Goal: Task Accomplishment & Management: Manage account settings

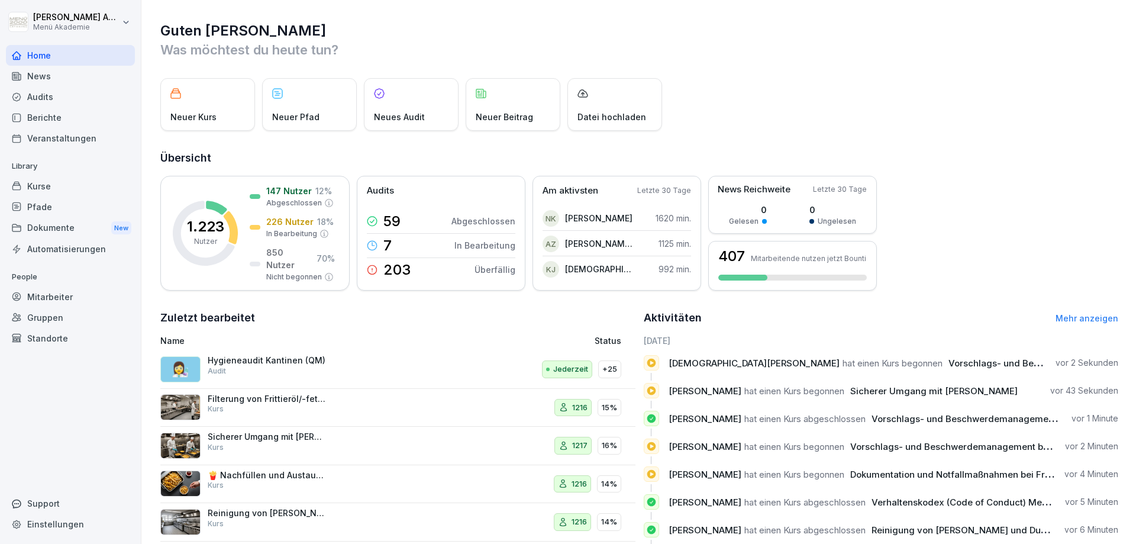
click at [50, 295] on div "Mitarbeiter" at bounding box center [70, 296] width 129 height 21
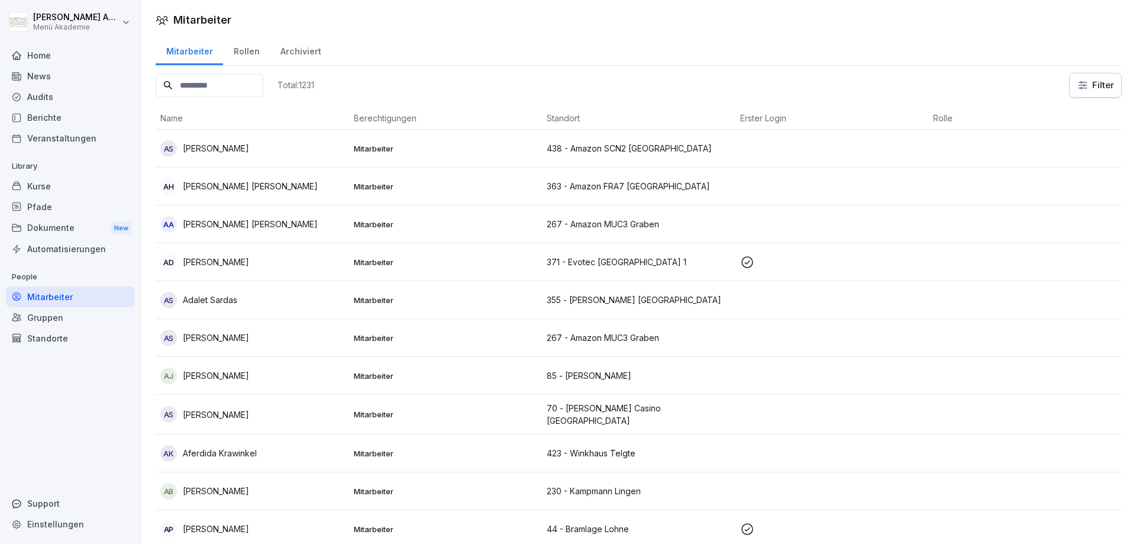
click at [233, 85] on input at bounding box center [210, 85] width 108 height 23
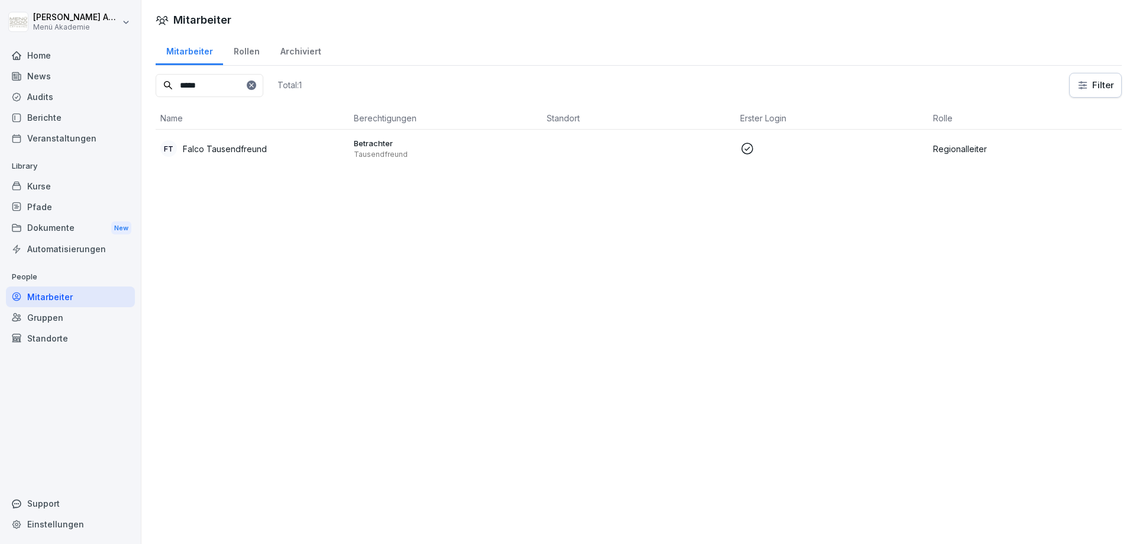
type input "*****"
click at [264, 146] on p "Falco Tausendfreund" at bounding box center [225, 149] width 84 height 12
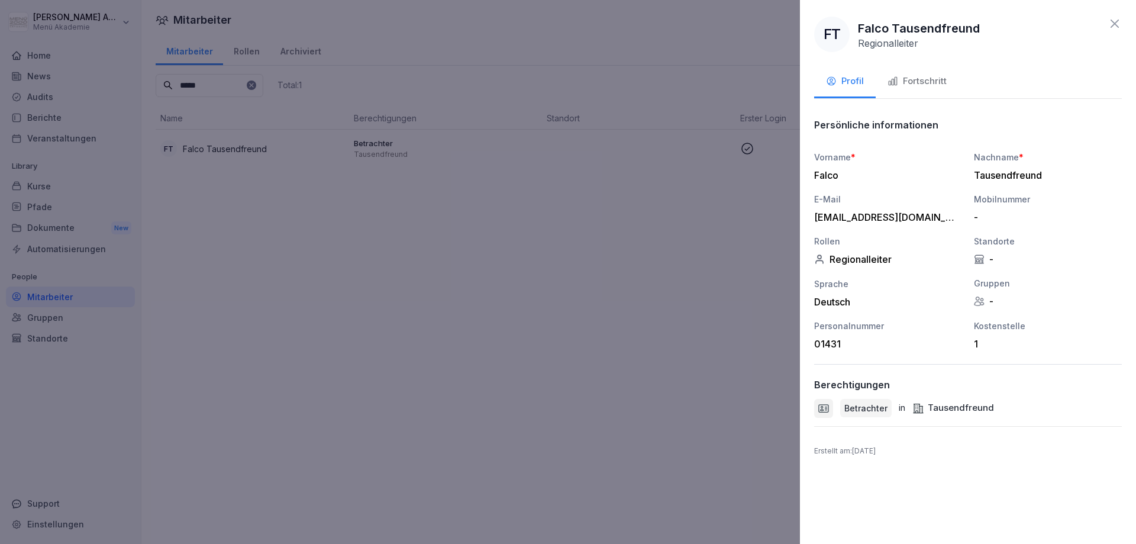
click at [908, 76] on div "Fortschritt" at bounding box center [917, 82] width 59 height 14
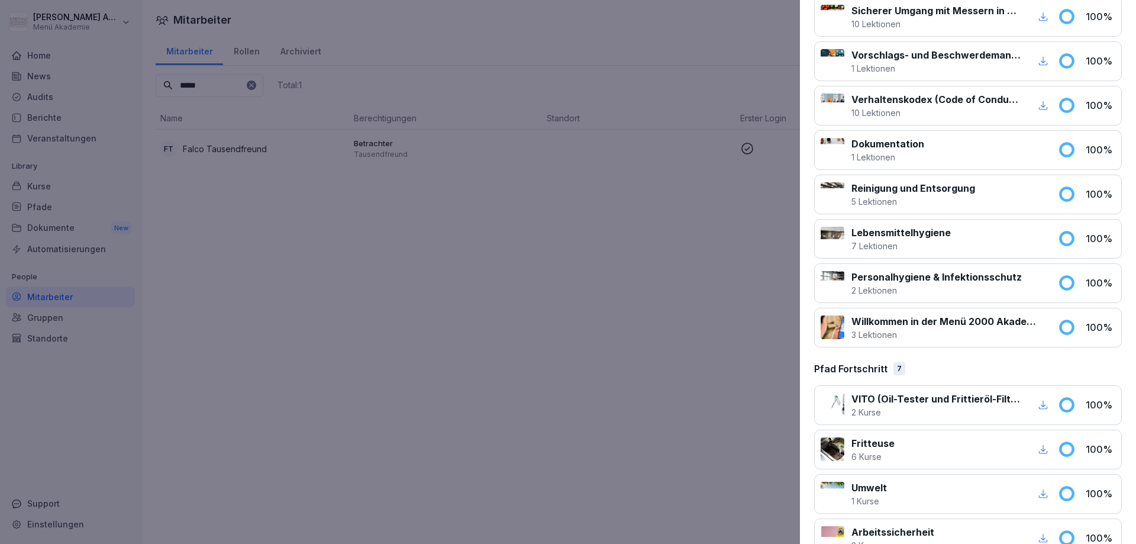
scroll to position [945, 0]
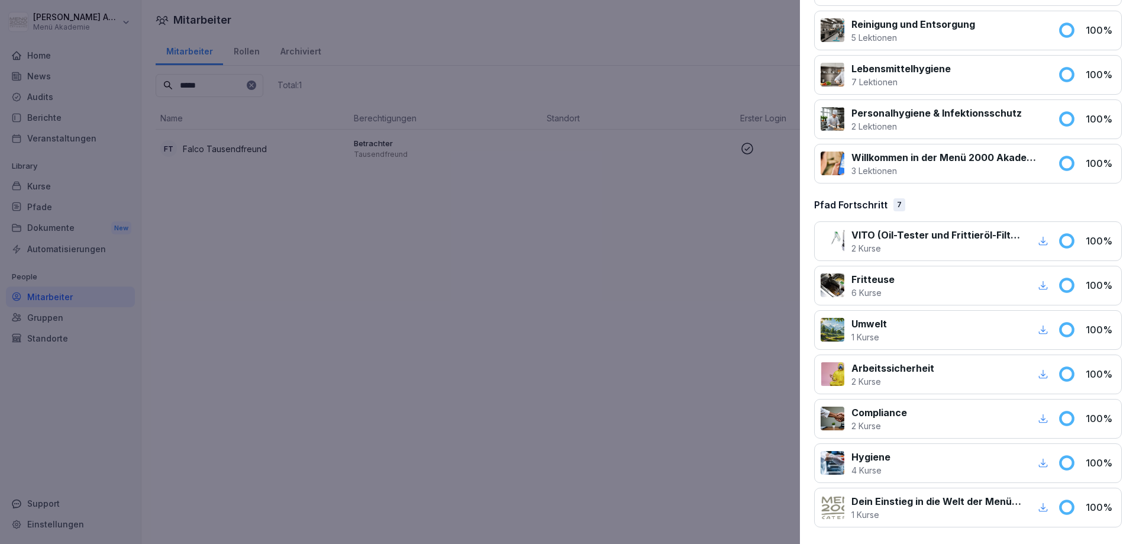
click at [876, 370] on p "Arbeitssicherheit" at bounding box center [892, 368] width 83 height 14
click at [1045, 372] on icon "button" at bounding box center [1043, 374] width 11 height 11
click at [1043, 462] on icon "button" at bounding box center [1043, 463] width 9 height 9
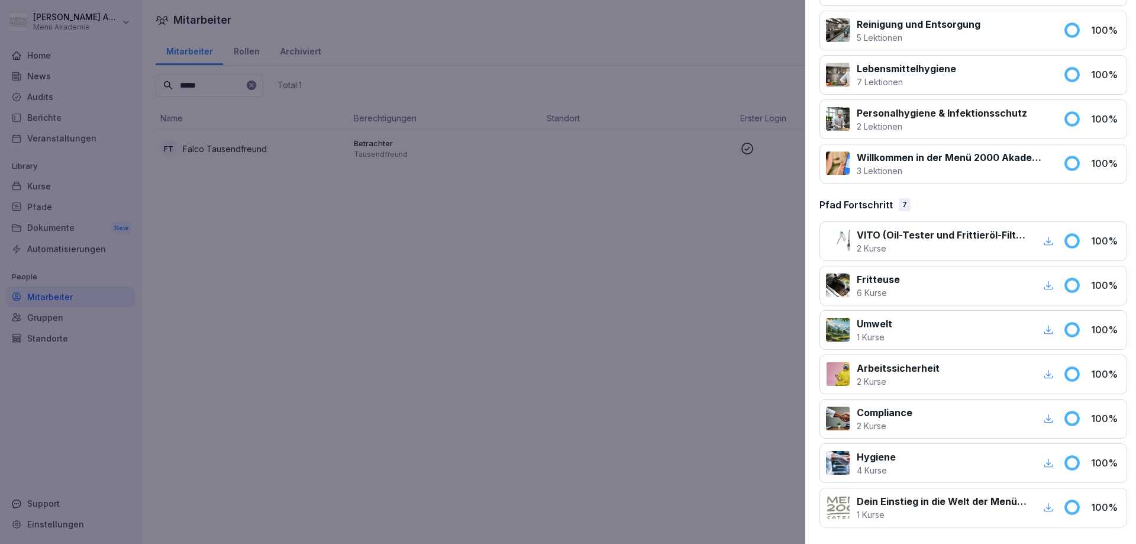
click at [616, 256] on div at bounding box center [568, 272] width 1136 height 544
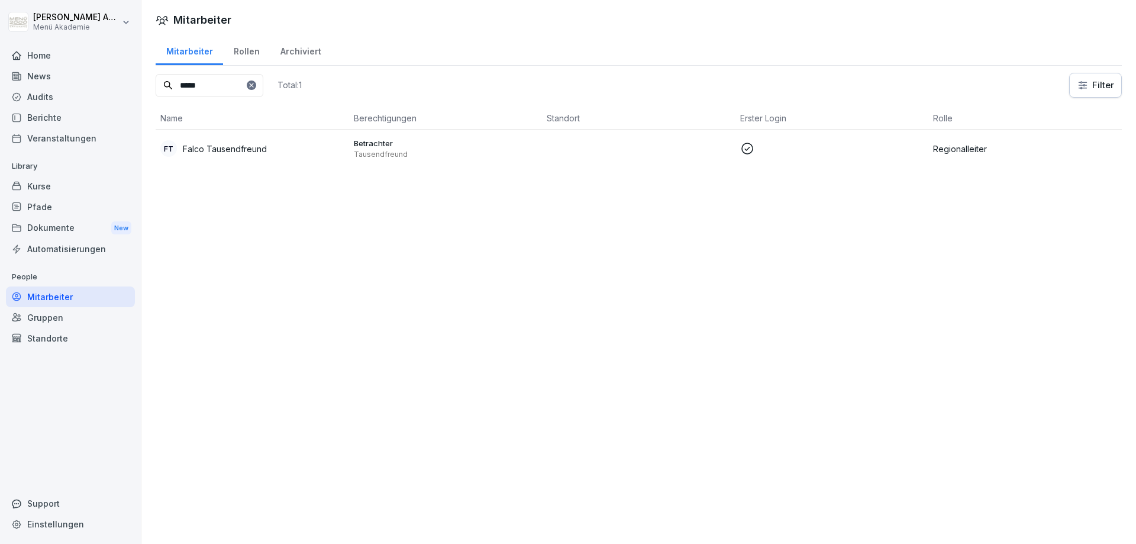
click at [39, 207] on div "Pfade" at bounding box center [70, 206] width 129 height 21
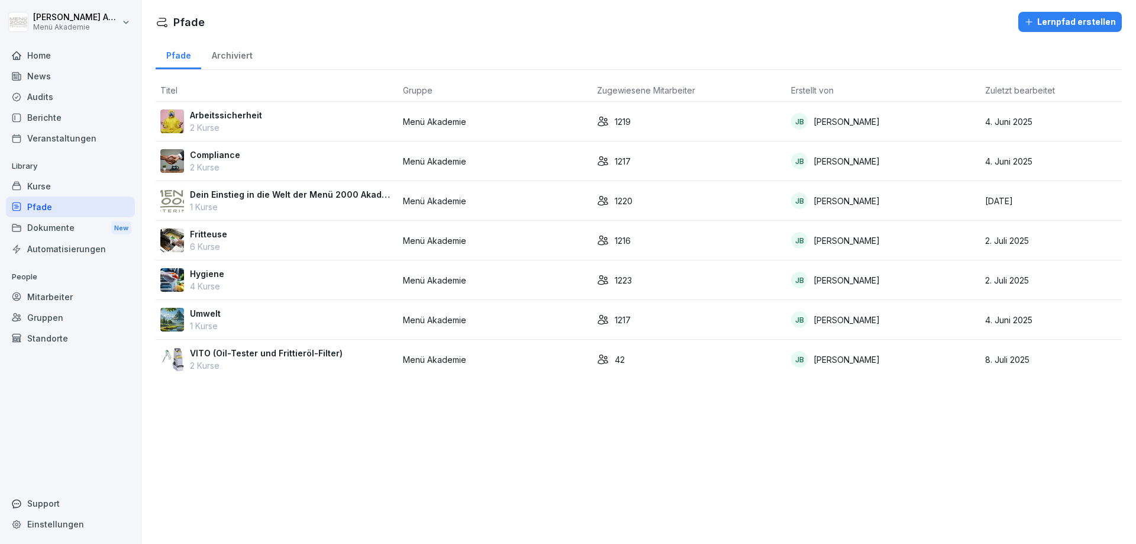
click at [244, 125] on p "2 Kurse" at bounding box center [226, 127] width 72 height 12
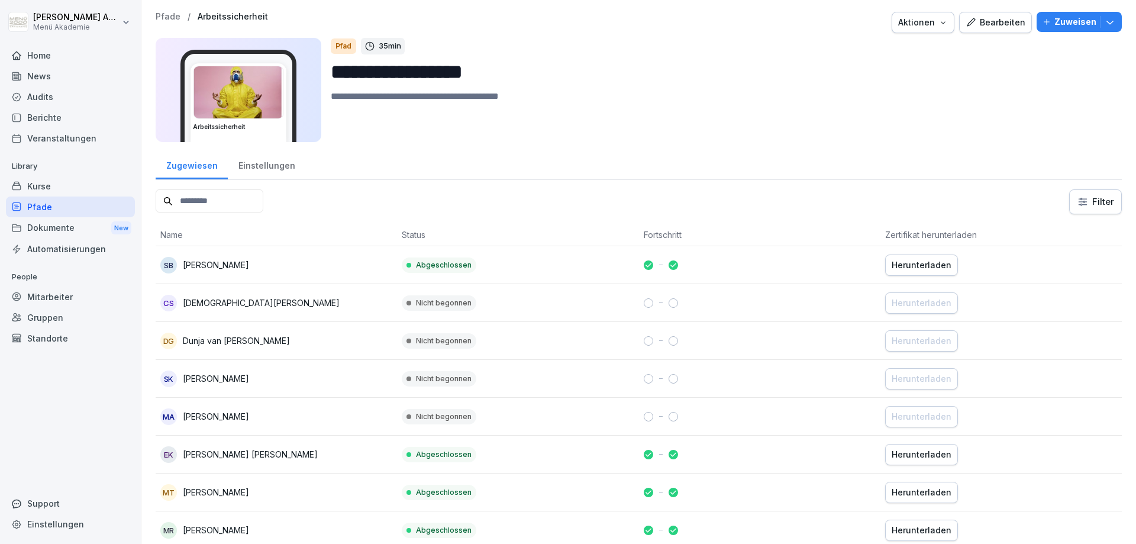
click at [1007, 25] on div "Bearbeiten" at bounding box center [996, 22] width 60 height 13
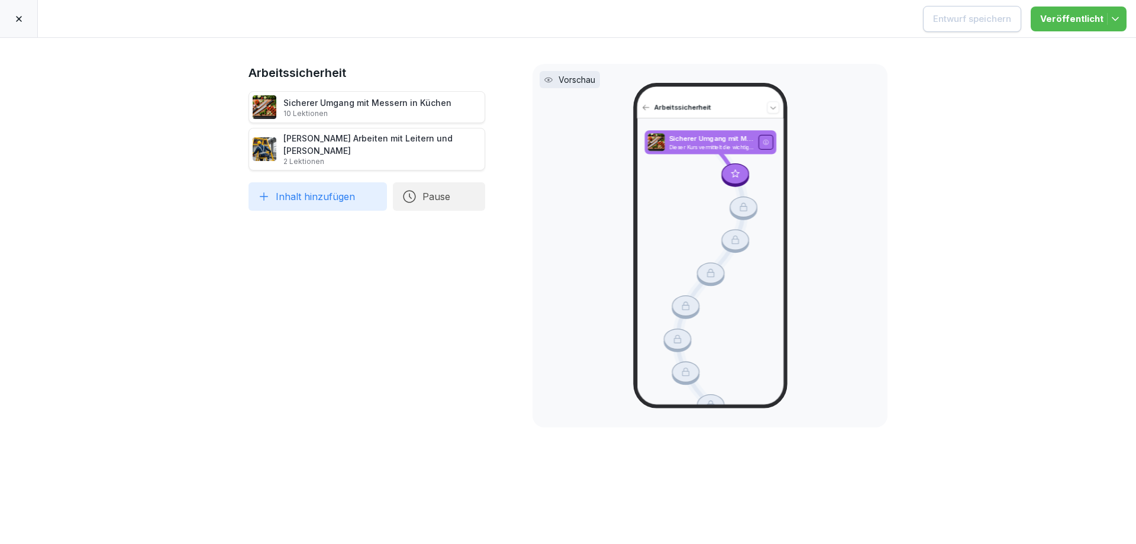
click at [359, 140] on div "[PERSON_NAME] Arbeiten mit Leitern und [PERSON_NAME] 2 Lektionen" at bounding box center [382, 149] width 198 height 34
click at [343, 102] on div "Sicherer Umgang mit Messern in Küchen 10 Lektionen" at bounding box center [367, 107] width 168 height 22
click at [233, 106] on icon at bounding box center [235, 106] width 9 height 9
click at [21, 17] on icon at bounding box center [19, 19] width 6 height 6
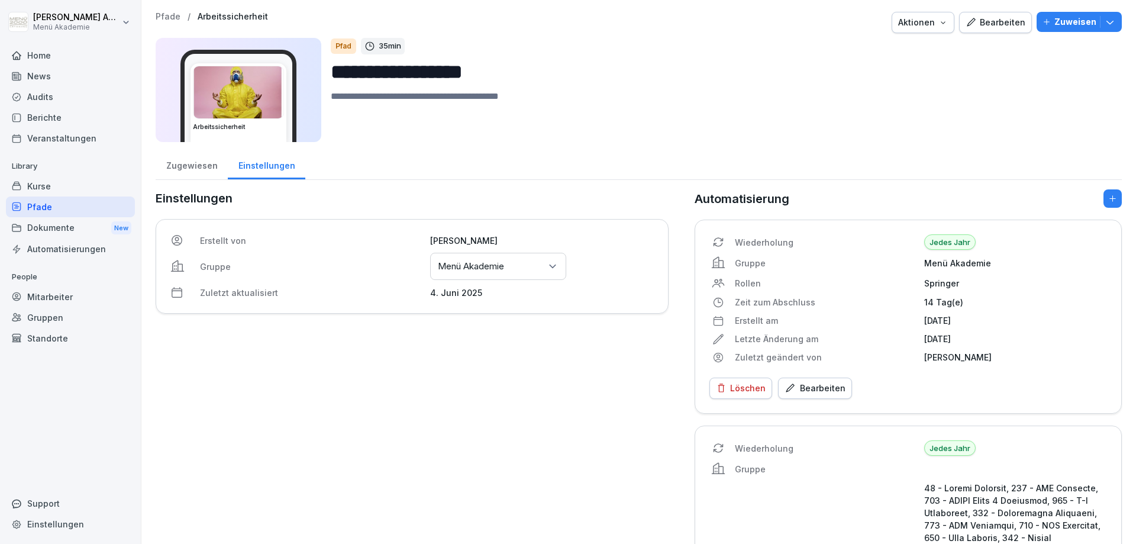
click at [51, 189] on div "Kurse" at bounding box center [70, 186] width 129 height 21
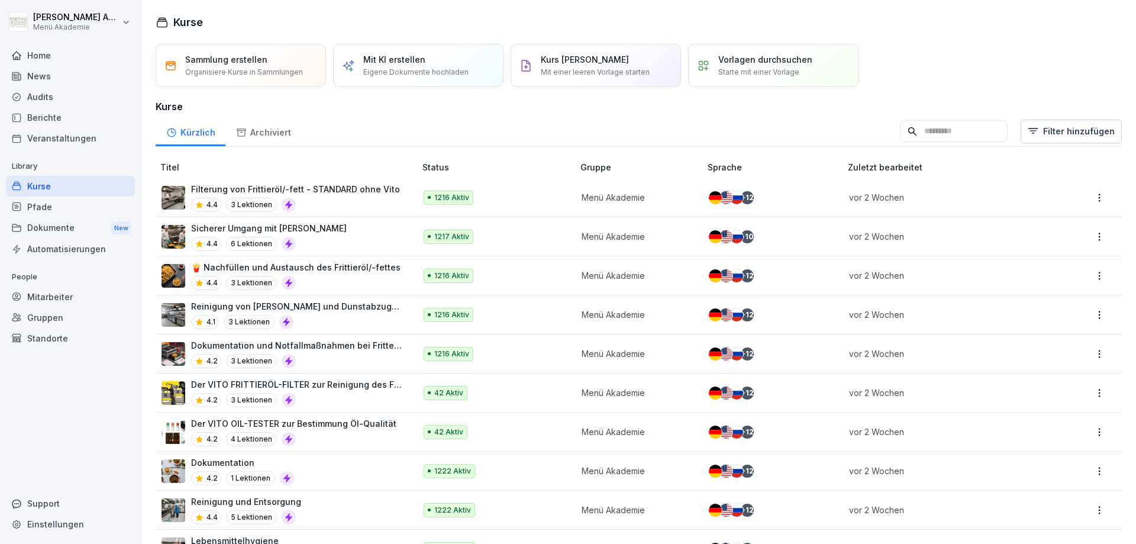
click at [83, 222] on div "Dokumente New" at bounding box center [70, 228] width 129 height 22
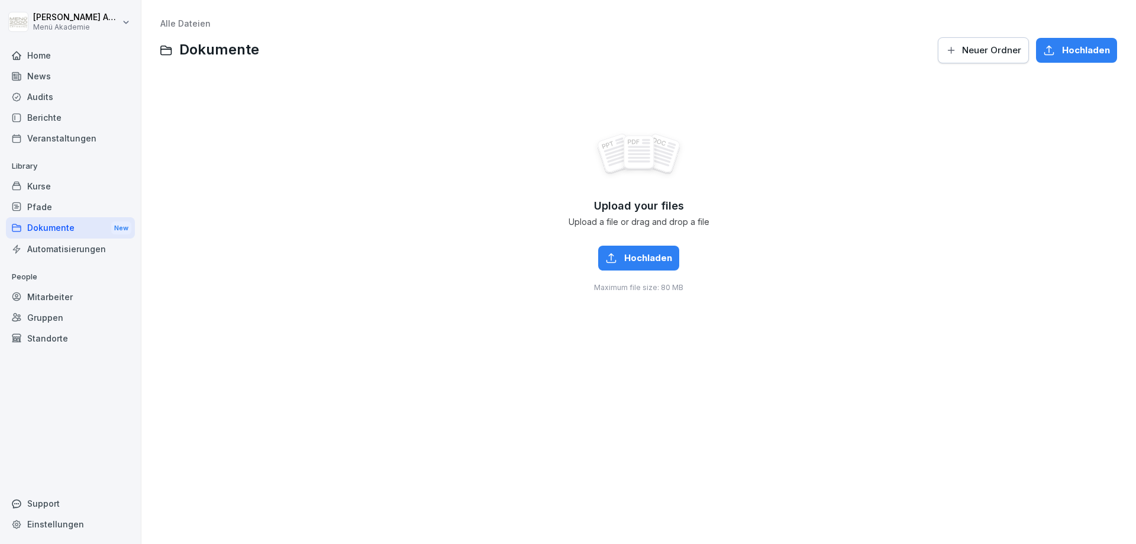
click at [46, 208] on div "Pfade" at bounding box center [70, 206] width 129 height 21
